Goal: Task Accomplishment & Management: Manage account settings

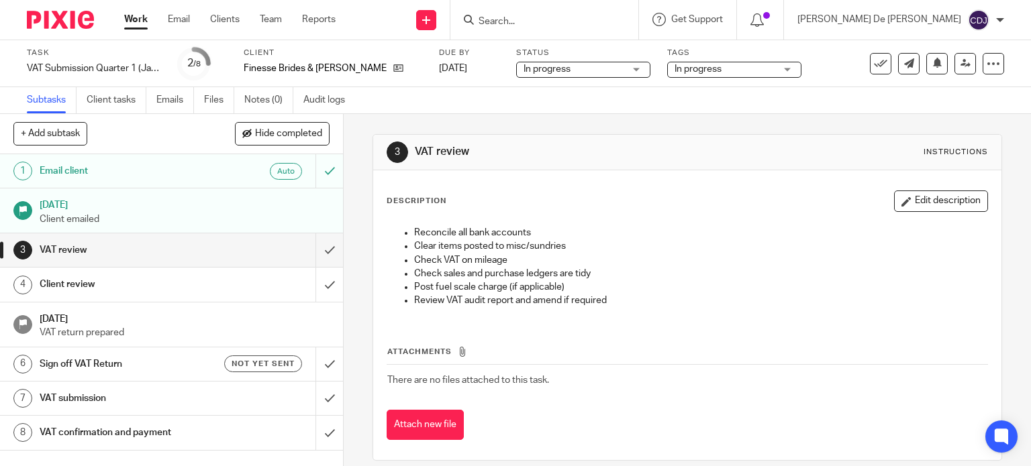
click at [145, 16] on link "Work" at bounding box center [135, 19] width 23 height 13
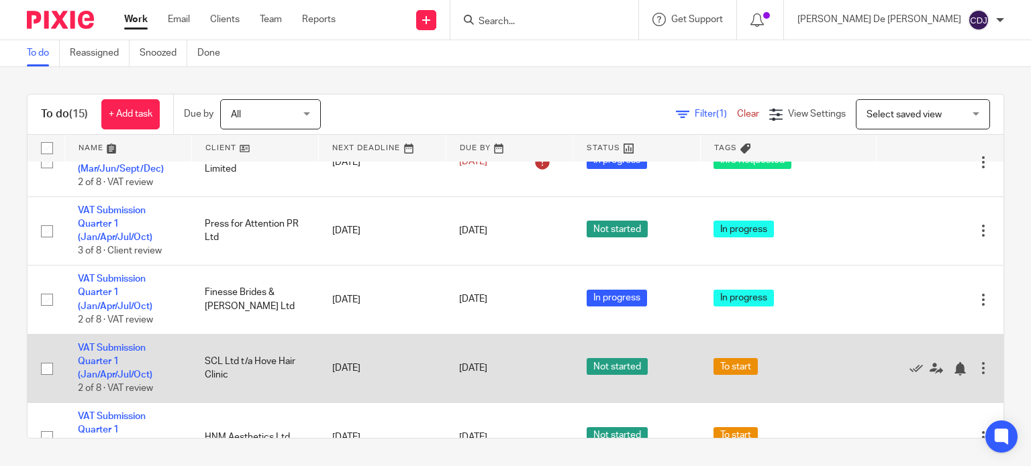
scroll to position [335, 0]
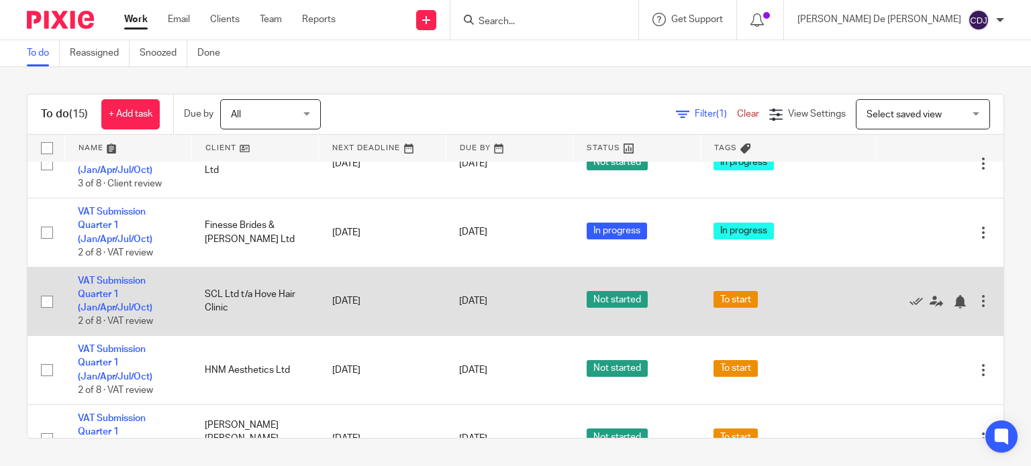
click at [215, 308] on td "SCL Ltd t/a Hove Hair Clinic" at bounding box center [254, 301] width 127 height 69
click at [227, 295] on td "SCL Ltd t/a Hove Hair Clinic" at bounding box center [254, 301] width 127 height 69
click at [91, 305] on link "VAT Submission Quarter 1 (Jan/Apr/Jul/Oct)" at bounding box center [115, 294] width 74 height 37
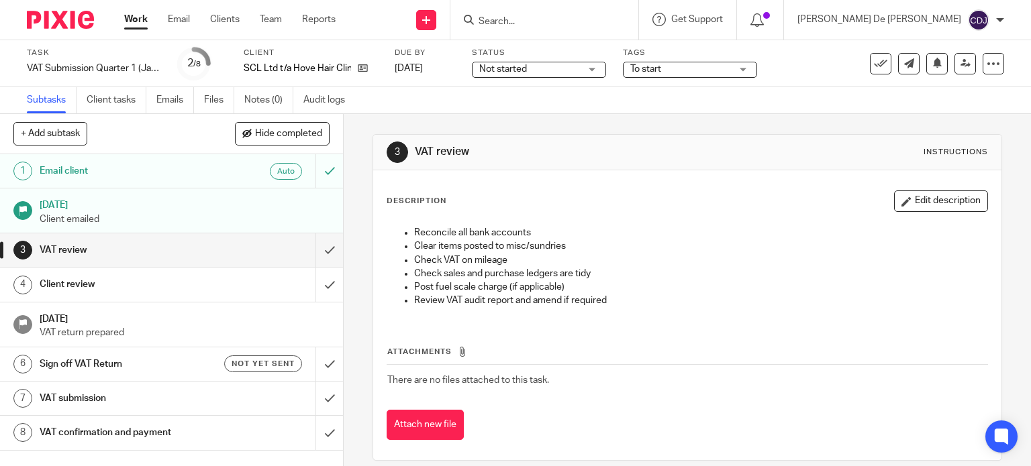
click at [136, 15] on link "Work" at bounding box center [135, 19] width 23 height 13
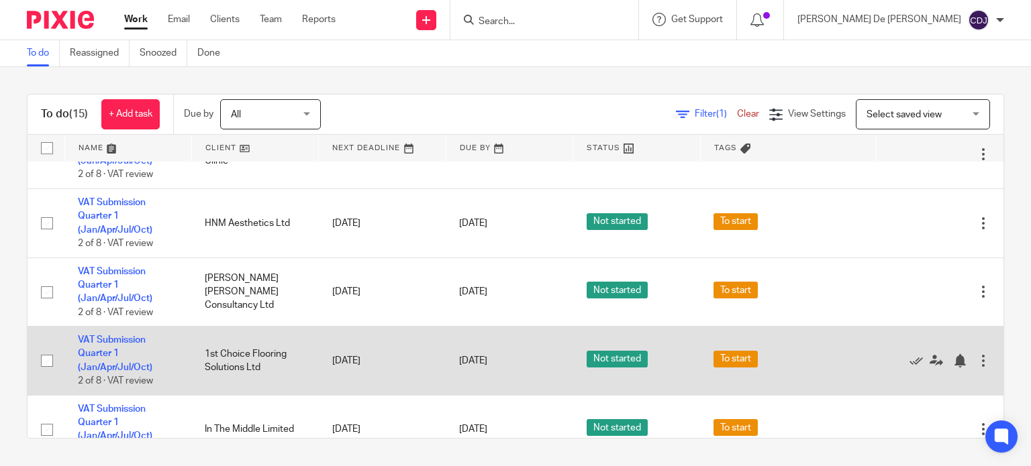
scroll to position [452, 0]
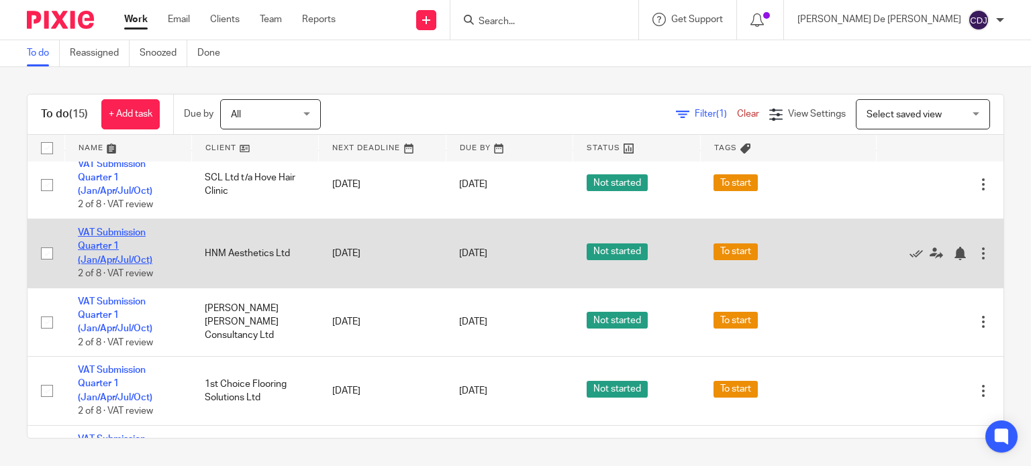
click at [115, 262] on link "VAT Submission Quarter 1 (Jan/Apr/Jul/Oct)" at bounding box center [115, 246] width 74 height 37
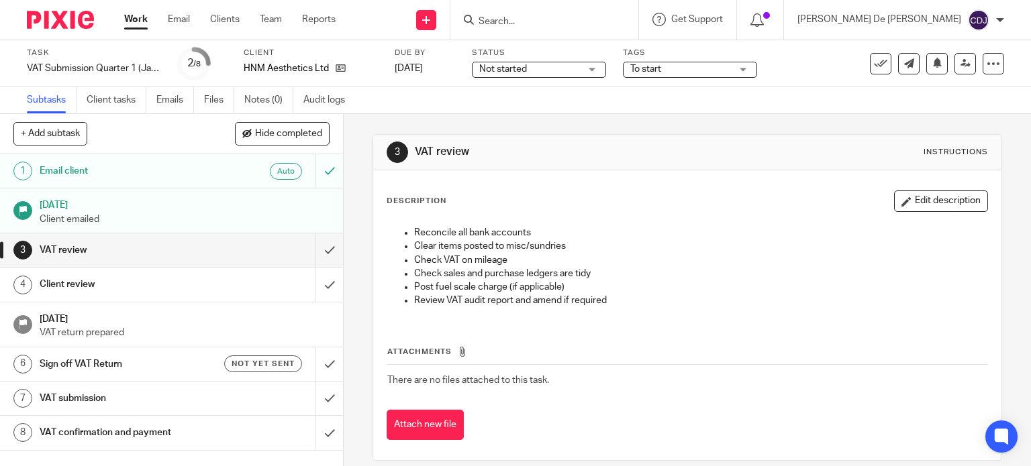
click at [678, 66] on span "To start" at bounding box center [680, 69] width 101 height 14
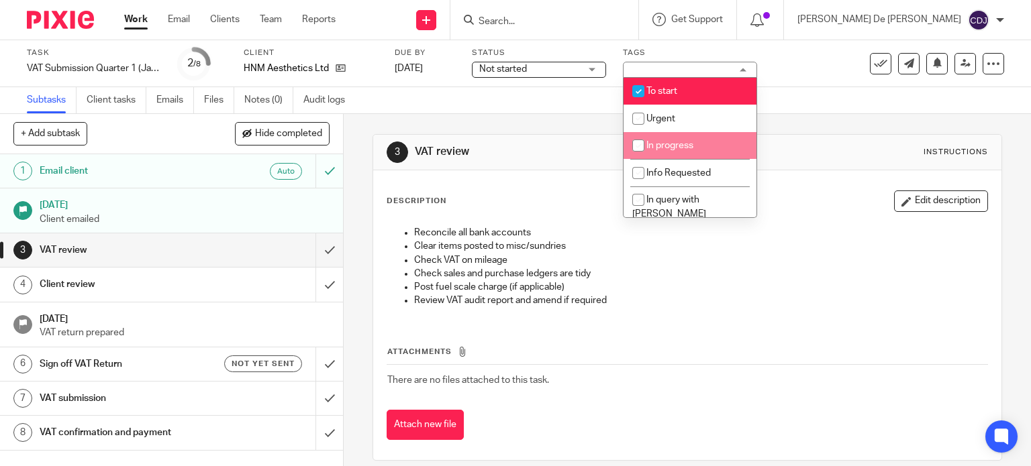
click at [668, 142] on span "In progress" at bounding box center [669, 145] width 47 height 9
checkbox input "true"
click at [671, 87] on span "To start" at bounding box center [661, 91] width 31 height 9
checkbox input "false"
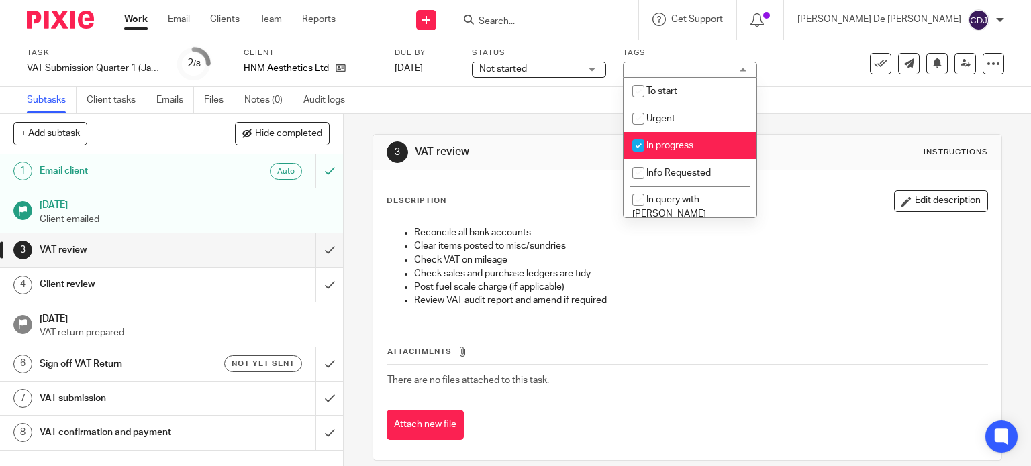
click at [539, 68] on span "Not started" at bounding box center [529, 69] width 101 height 14
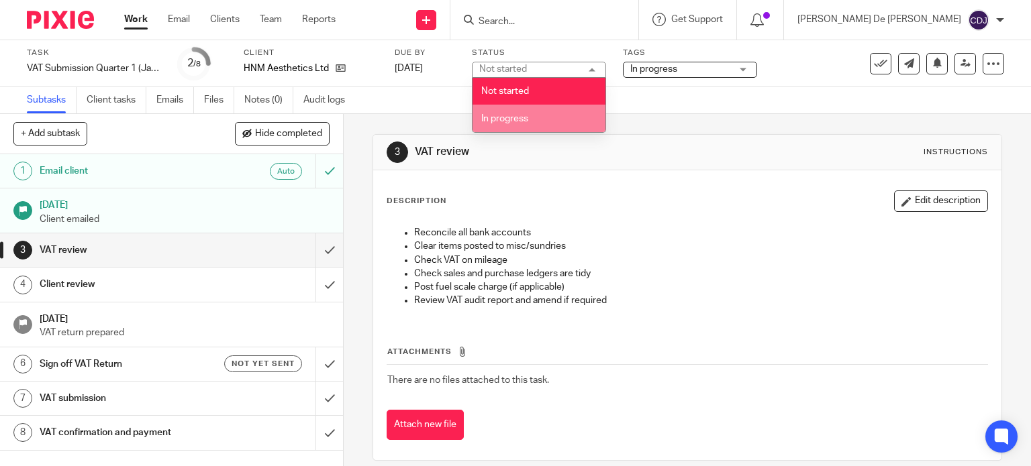
click at [531, 121] on li "In progress" at bounding box center [538, 119] width 133 height 28
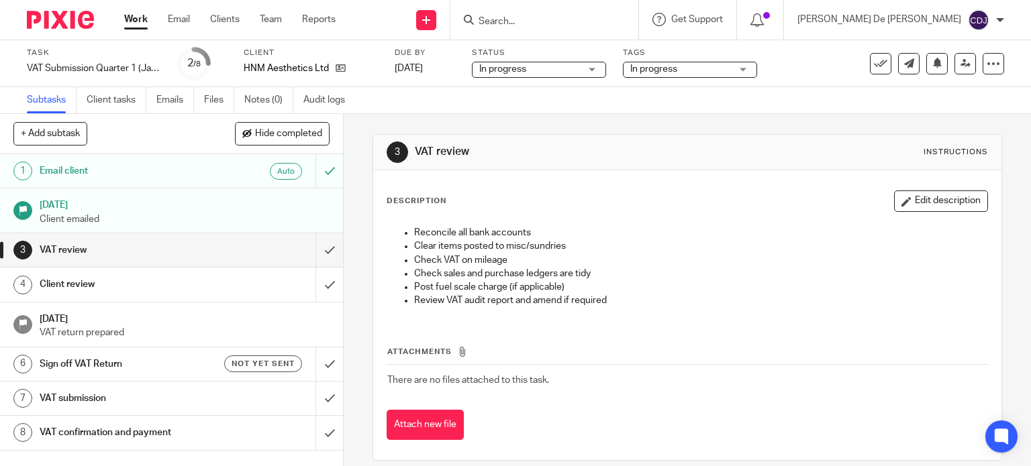
click at [671, 111] on div "Subtasks Client tasks Emails Files Notes (0) Audit logs" at bounding box center [515, 100] width 1031 height 27
click at [718, 66] on span "In progress" at bounding box center [680, 69] width 101 height 14
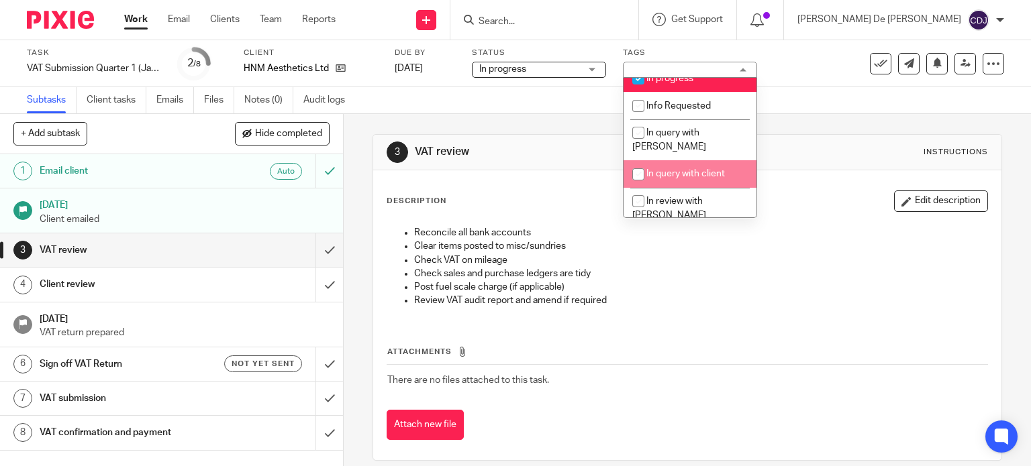
scroll to position [134, 0]
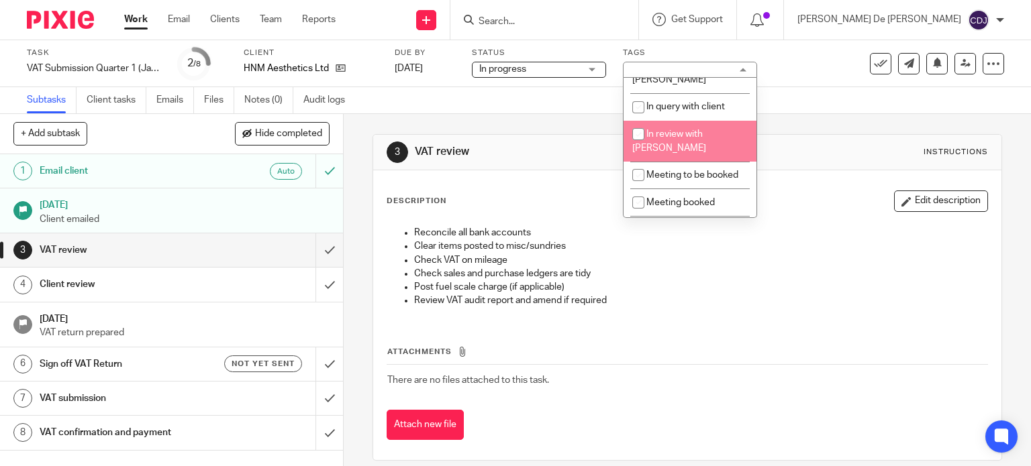
click at [714, 127] on li "In review with [PERSON_NAME]" at bounding box center [689, 141] width 133 height 41
checkbox input "true"
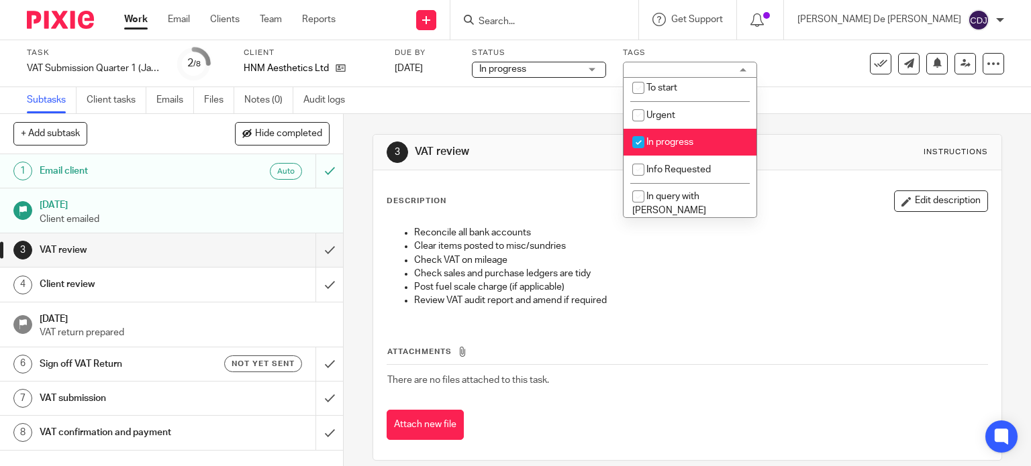
scroll to position [0, 0]
click at [696, 144] on li "In progress" at bounding box center [689, 146] width 133 height 28
checkbox input "false"
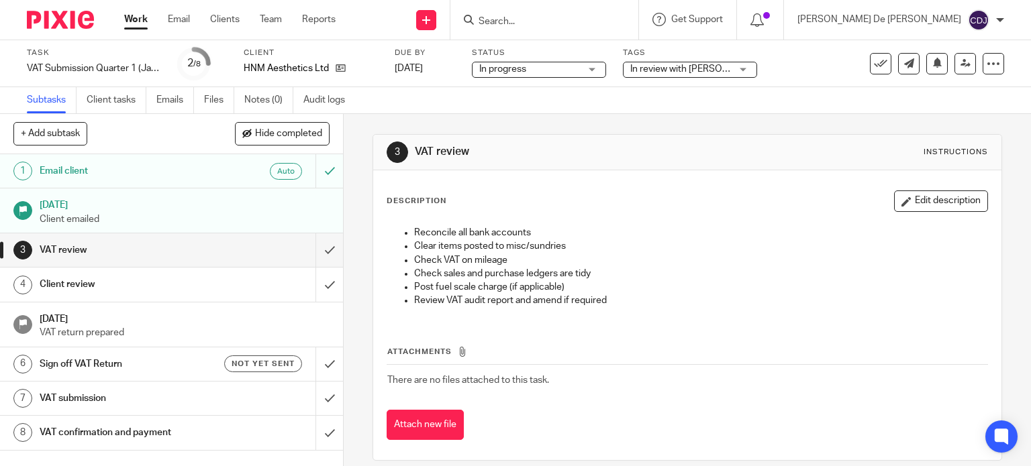
click at [805, 134] on div "3 VAT review Instructions Description Edit description Reconcile all bank accou…" at bounding box center [687, 297] width 630 height 327
click at [313, 258] on input "submit" at bounding box center [171, 250] width 343 height 34
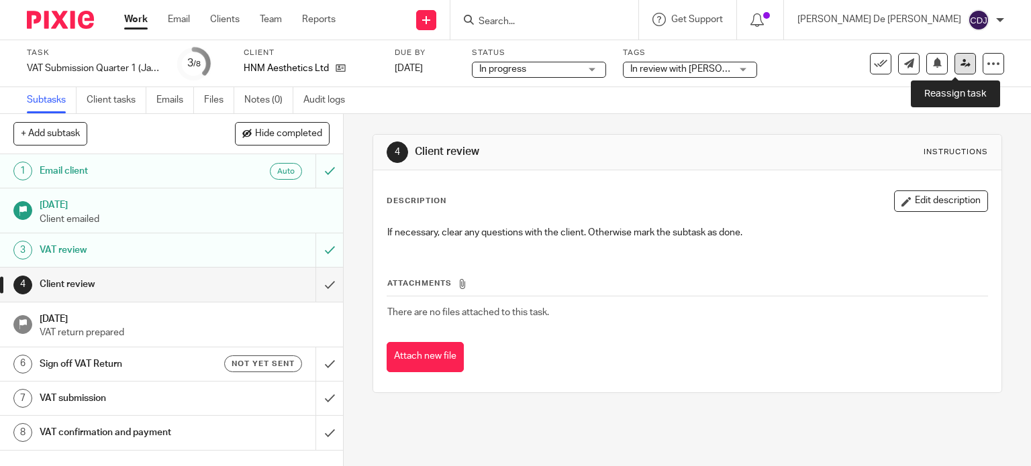
click at [954, 68] on link at bounding box center [964, 63] width 21 height 21
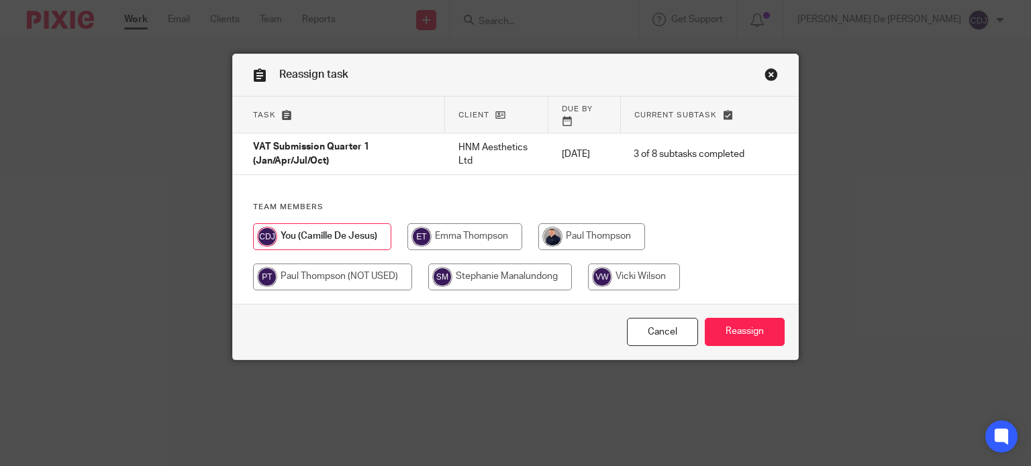
click at [566, 229] on input "radio" at bounding box center [591, 236] width 107 height 27
radio input "true"
click at [730, 329] on input "Reassign" at bounding box center [745, 332] width 80 height 29
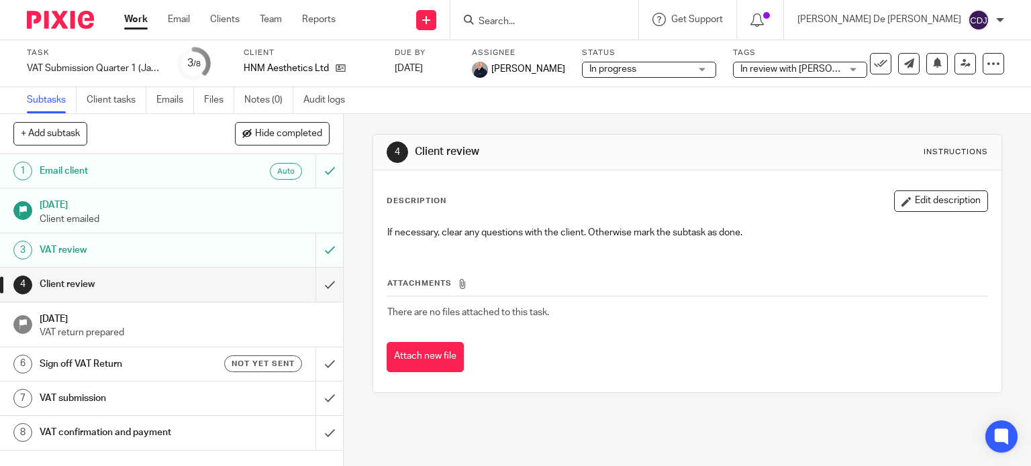
click at [138, 15] on link "Work" at bounding box center [135, 19] width 23 height 13
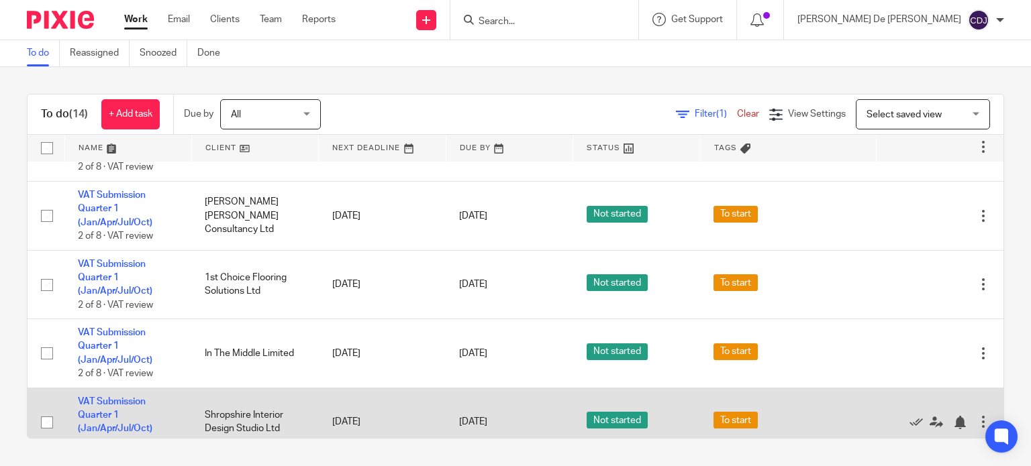
scroll to position [450, 0]
